Goal: Task Accomplishment & Management: Complete application form

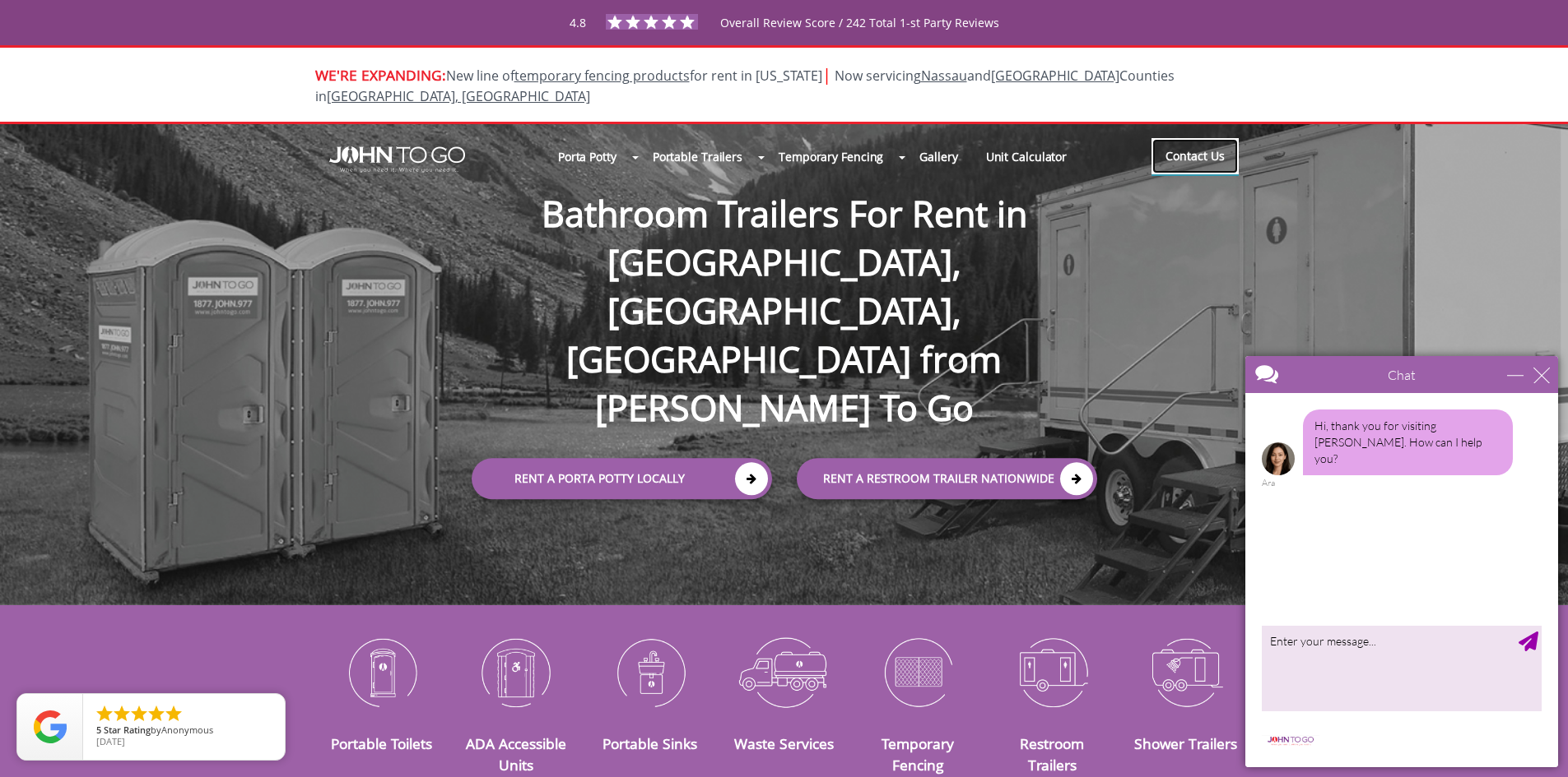
click at [1187, 143] on link "Contact Us" at bounding box center [1195, 156] width 87 height 36
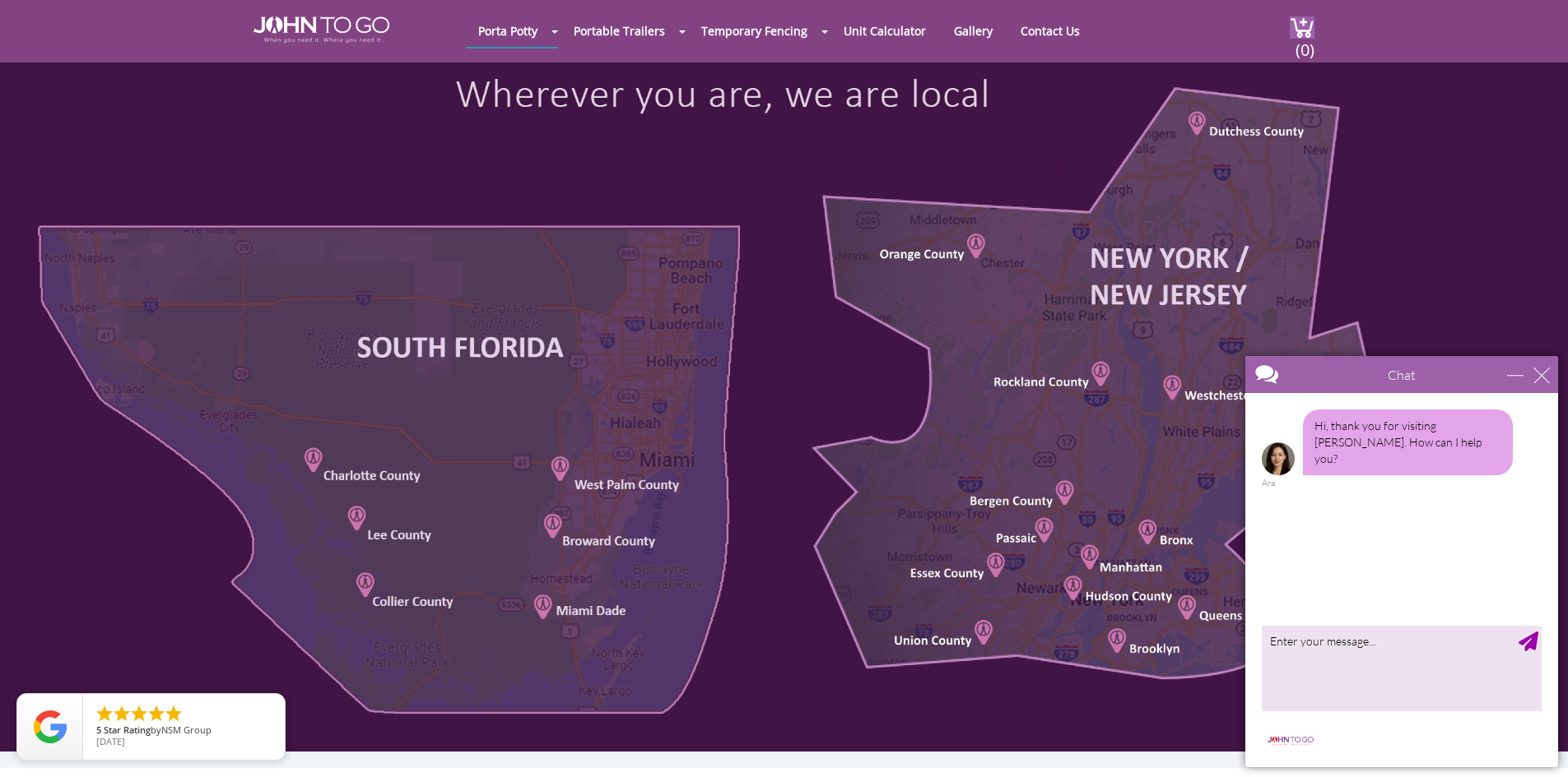
scroll to position [823, 0]
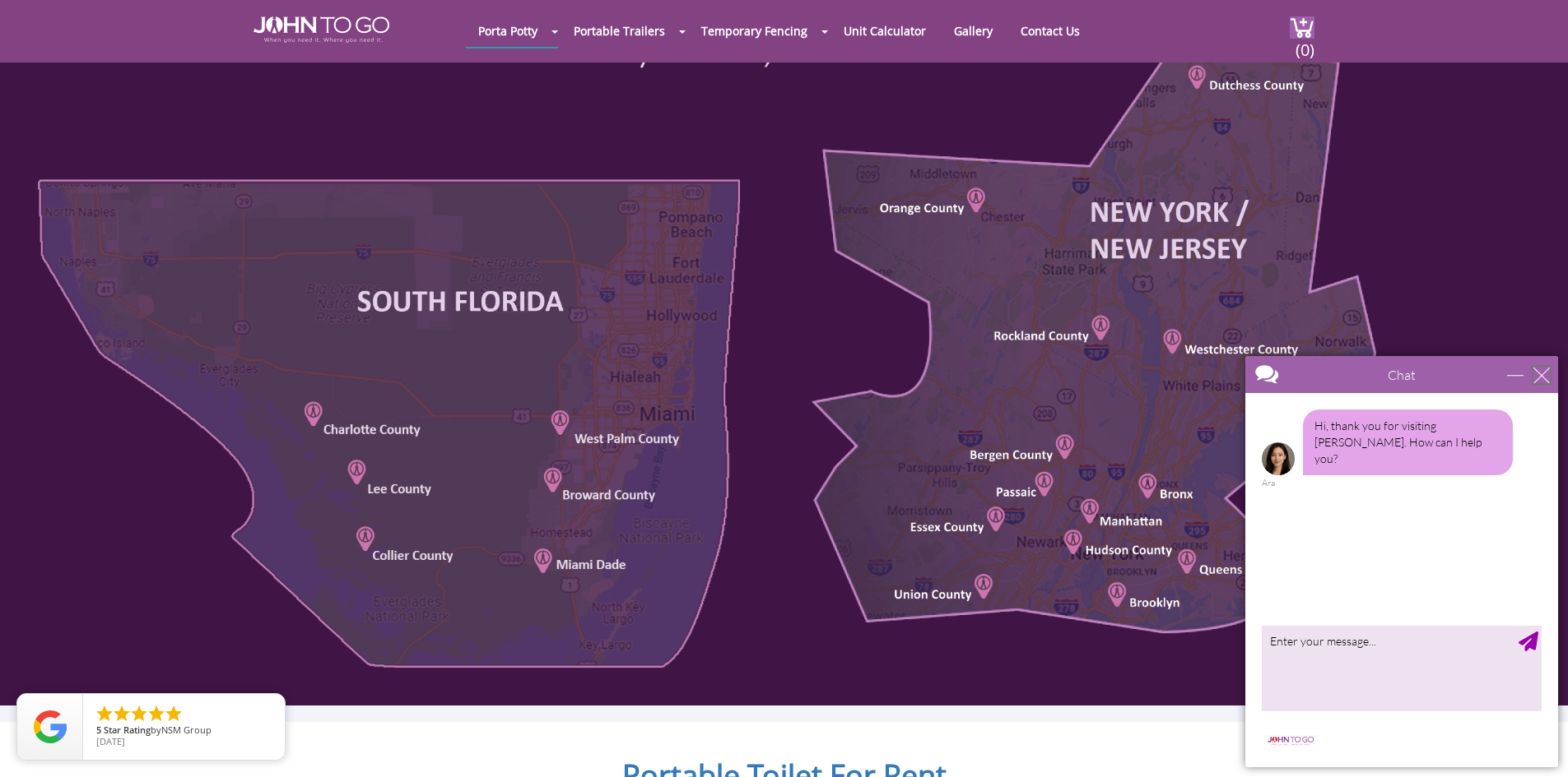
click at [1538, 372] on div "close" at bounding box center [1540, 374] width 16 height 16
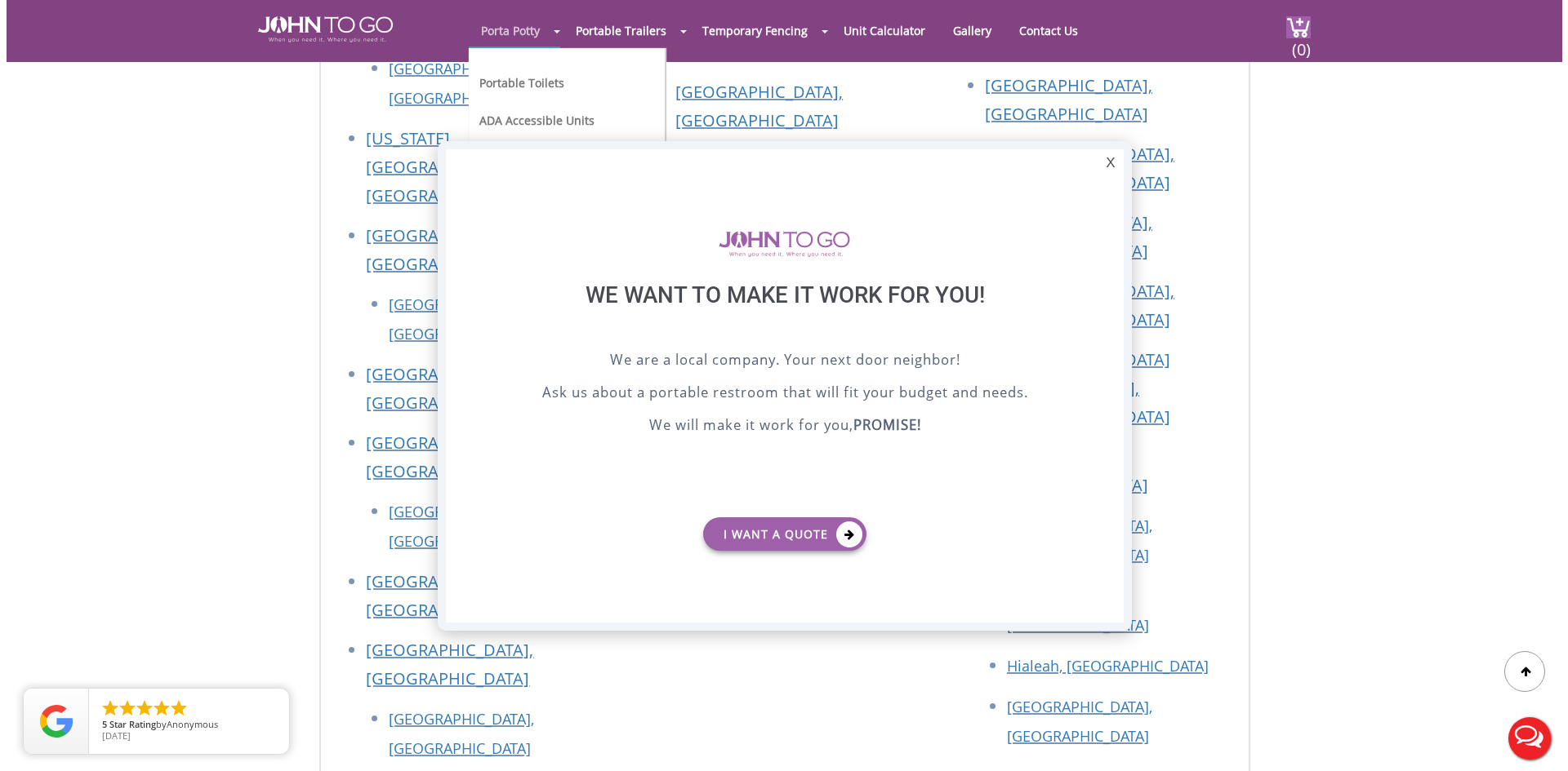
scroll to position [0, 0]
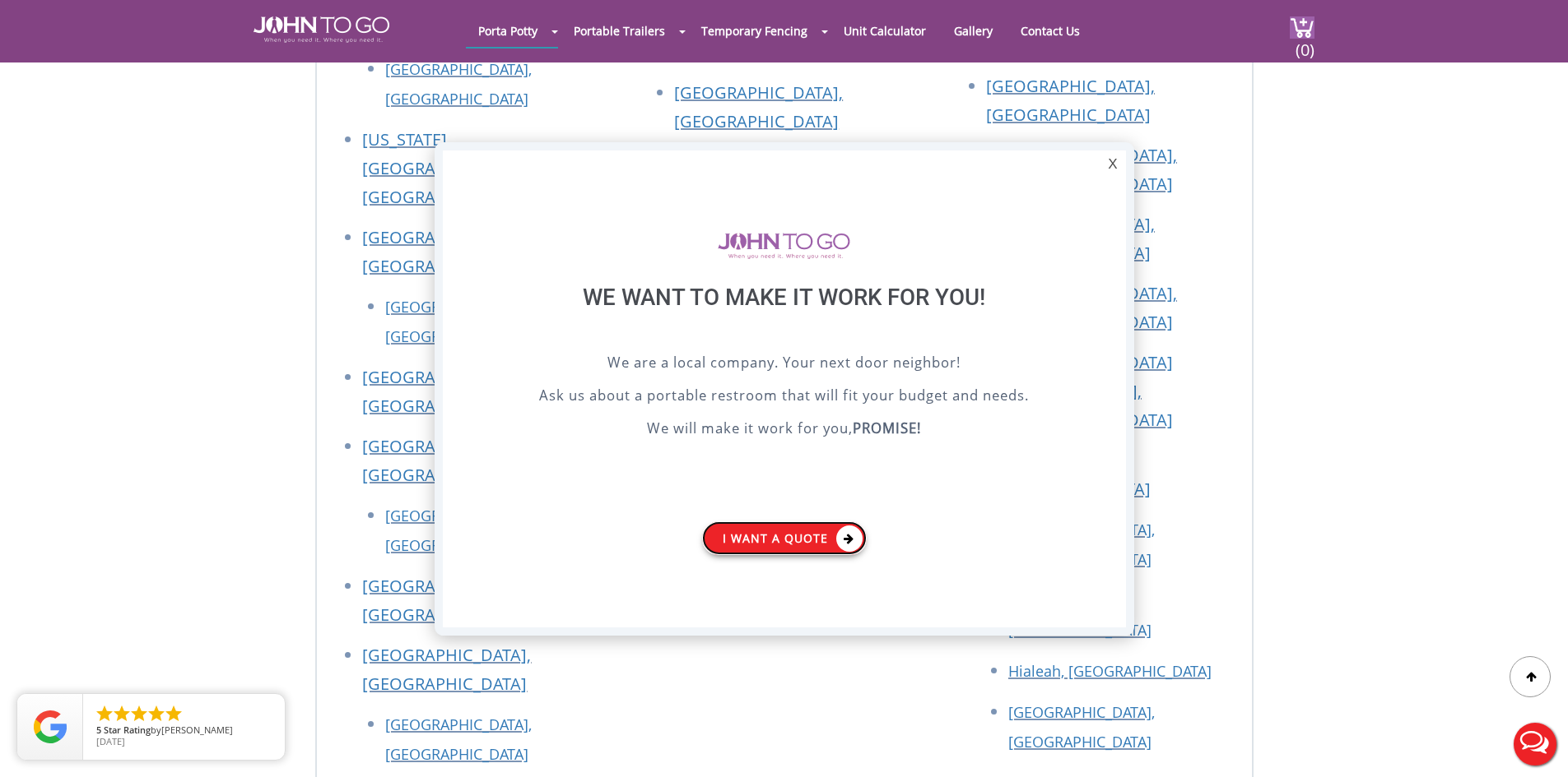
click at [808, 537] on link "I want a Quote" at bounding box center [784, 539] width 164 height 34
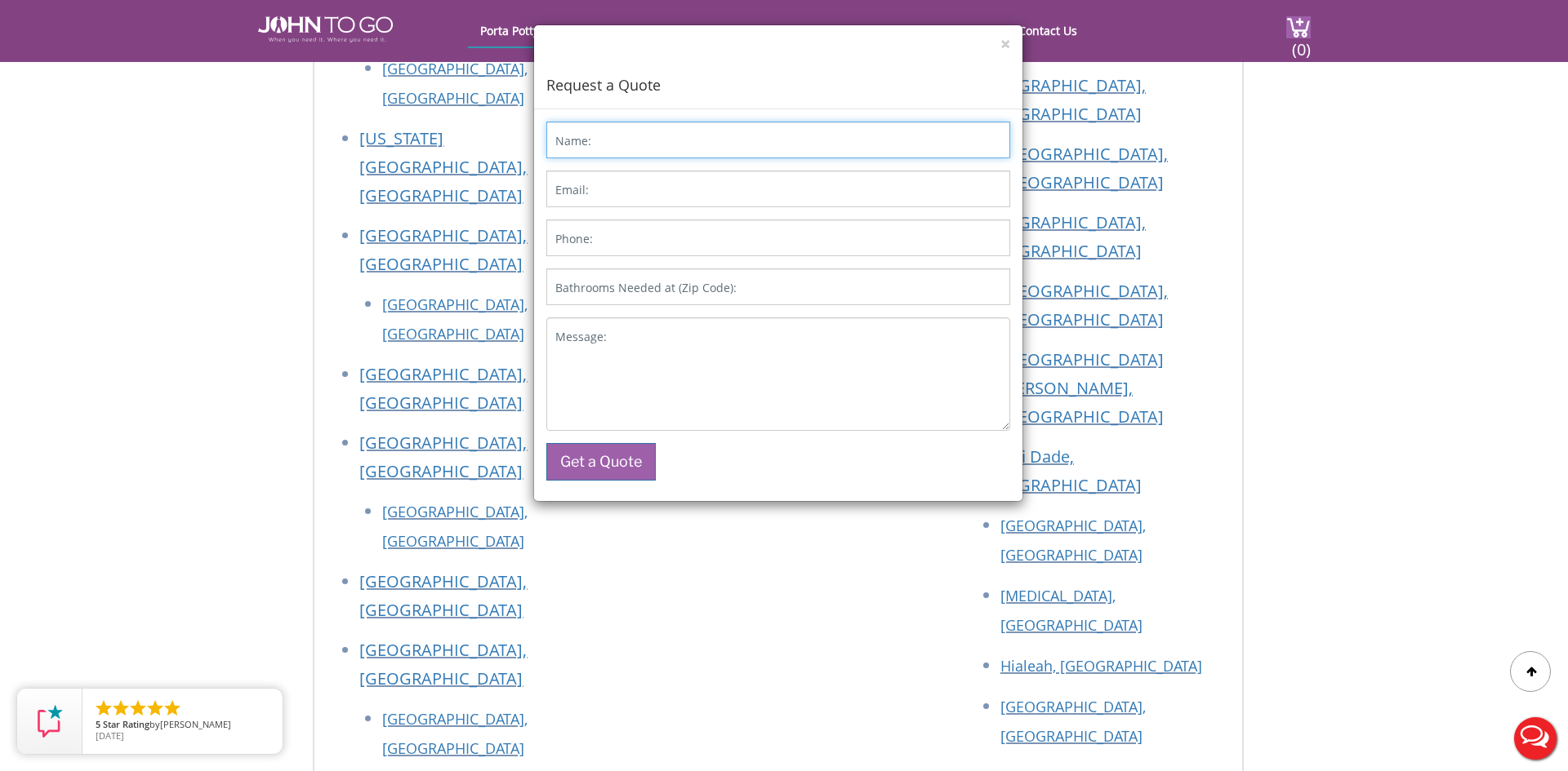
click at [649, 155] on input "Name:" at bounding box center [778, 139] width 464 height 37
type input "[PERSON_NAME]"
click at [675, 195] on input "Email:" at bounding box center [778, 189] width 464 height 37
type input "[EMAIL_ADDRESS][DOMAIN_NAME]"
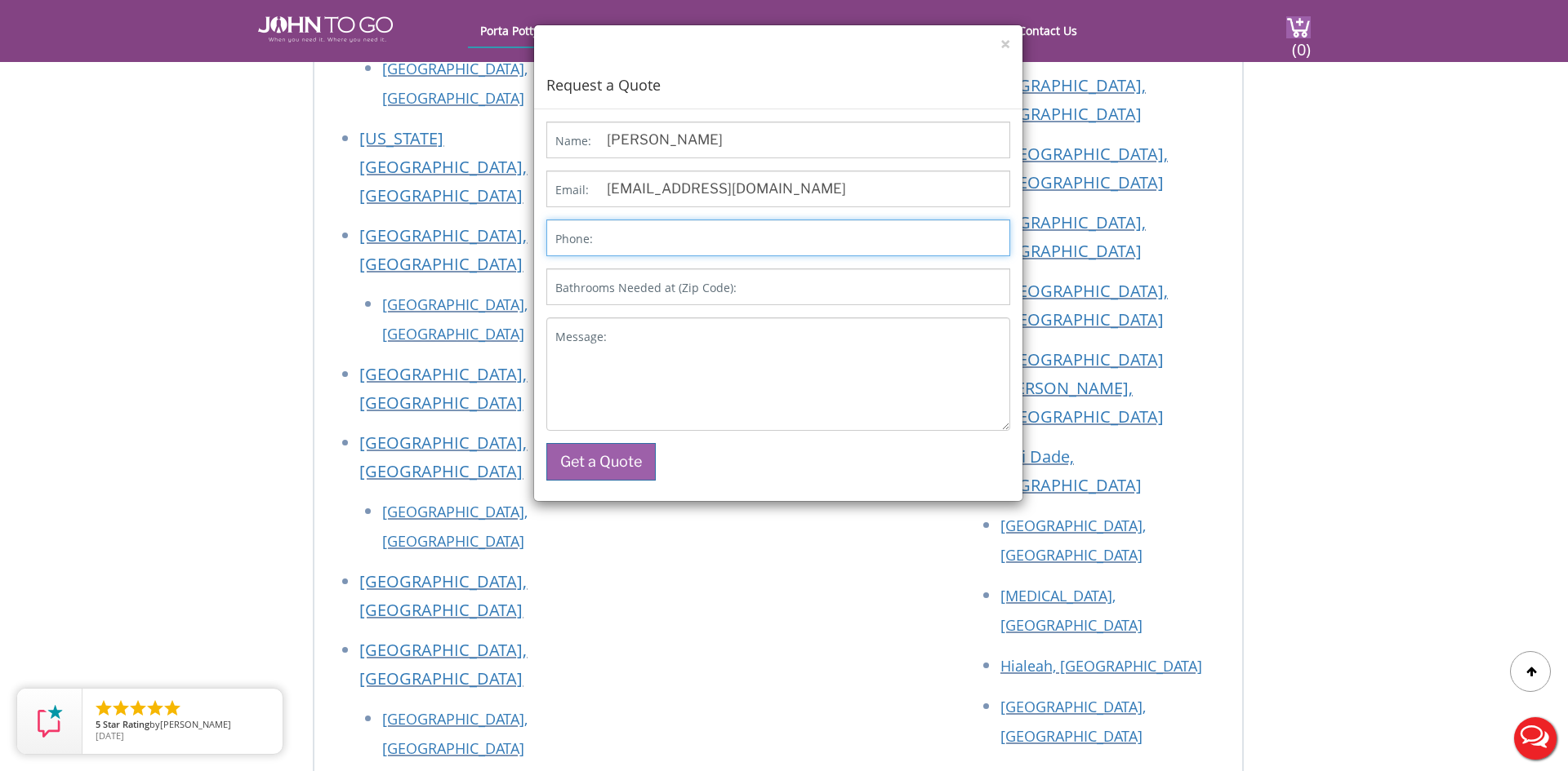
click at [676, 233] on input "Phone:" at bounding box center [778, 238] width 464 height 37
type input "9195268847"
click at [674, 282] on label "Bathrooms Needed at (Zip Code):" at bounding box center [646, 287] width 181 height 16
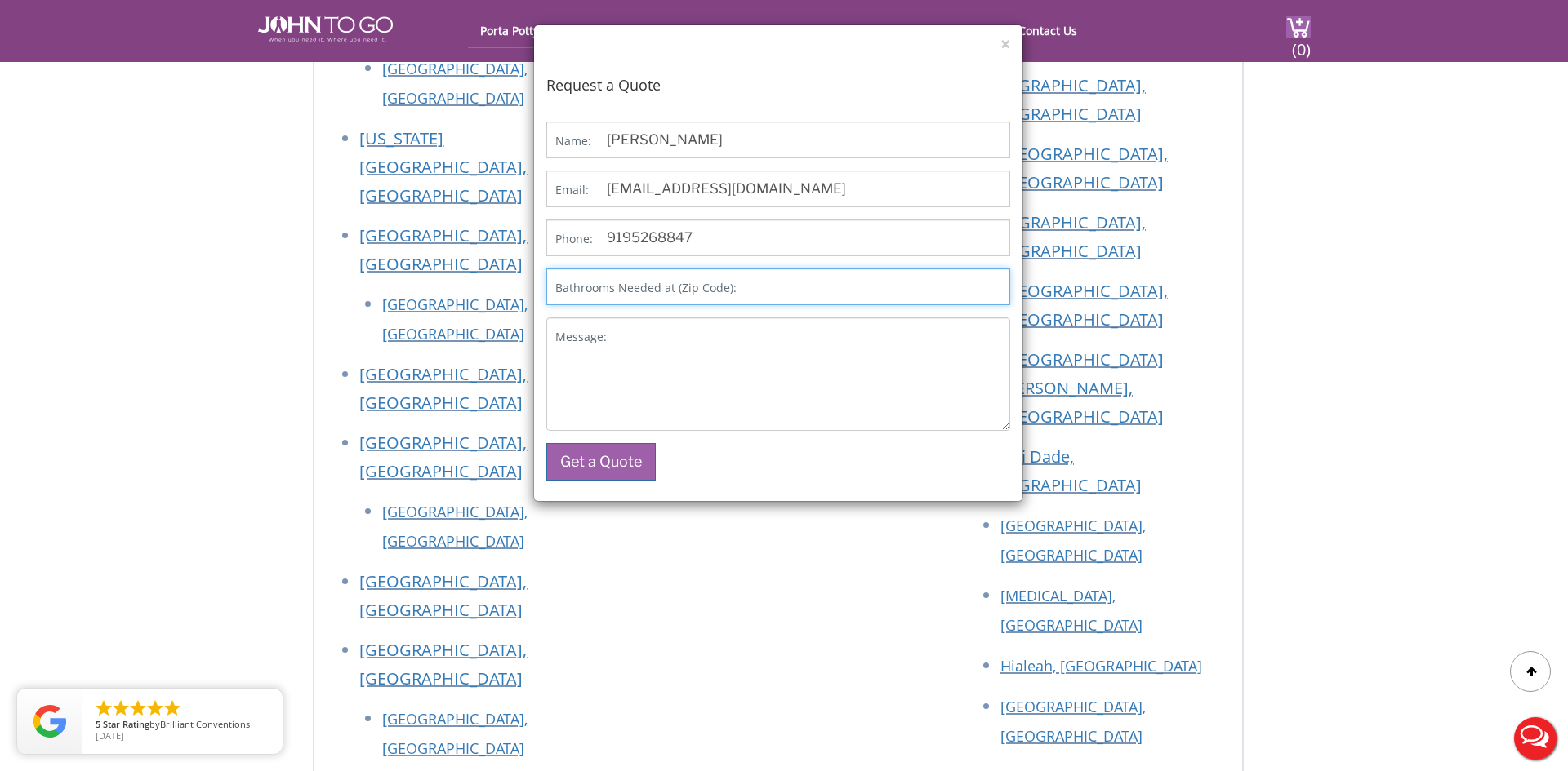
click at [674, 282] on input "Bathrooms Needed at (Zip Code):" at bounding box center [778, 287] width 464 height 37
click at [734, 341] on textarea "Message:" at bounding box center [778, 374] width 464 height 113
